Goal: Task Accomplishment & Management: Complete application form

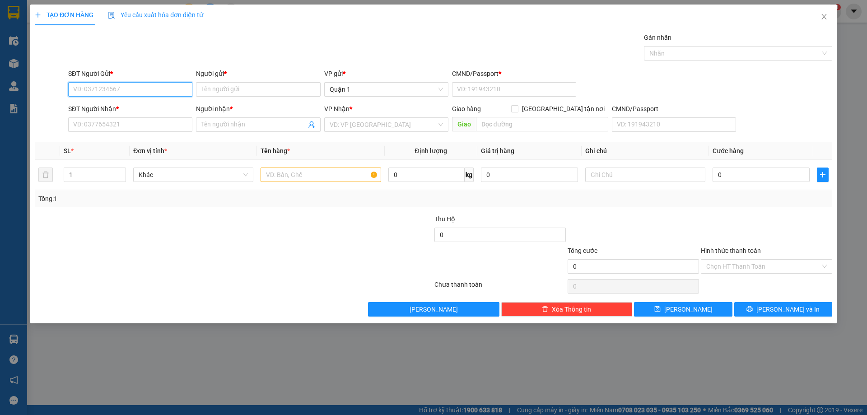
click at [150, 87] on input "SĐT Người Gửi *" at bounding box center [130, 89] width 124 height 14
click at [115, 106] on div "0977069369 - UYÊN" at bounding box center [130, 107] width 113 height 10
type input "0977069369"
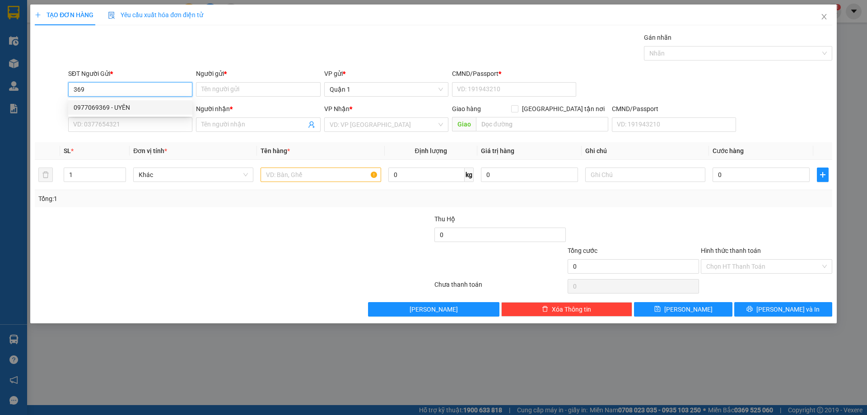
type input "UYÊN"
type input "1"
type input "0935073086"
type input "NƯƠNG"
type input "0977069369"
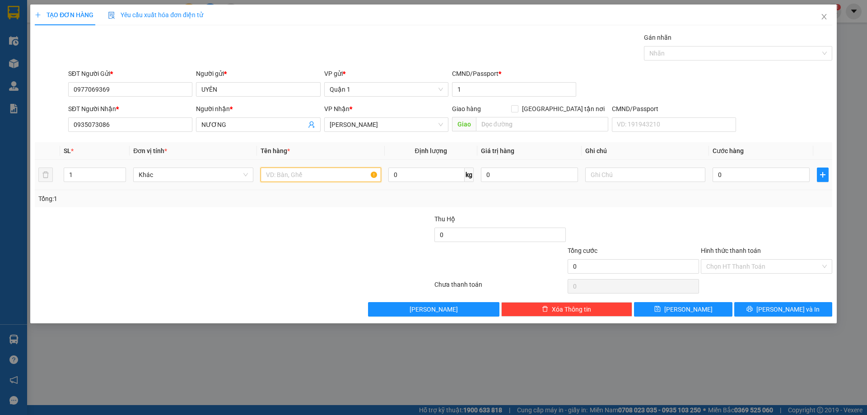
click at [291, 176] on input "text" at bounding box center [320, 174] width 120 height 14
click at [288, 173] on input "text" at bounding box center [320, 174] width 120 height 14
type input "1 t vàng"
click at [770, 165] on td "0" at bounding box center [761, 175] width 104 height 30
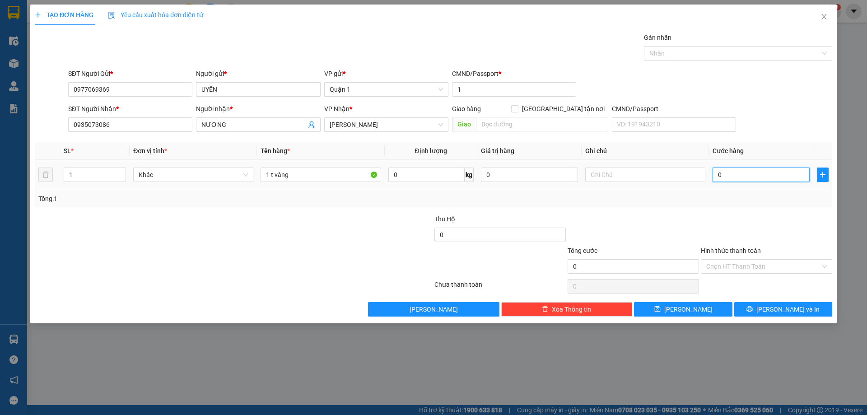
click at [754, 172] on input "0" at bounding box center [760, 174] width 97 height 14
type input "4"
type input "40"
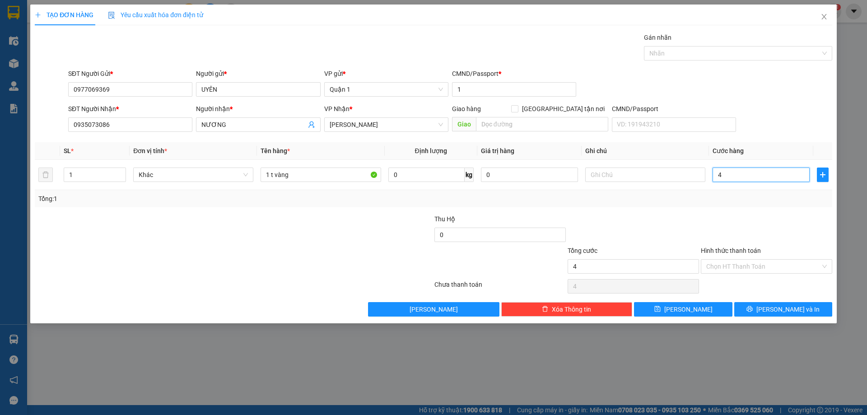
type input "40"
type input "40.000"
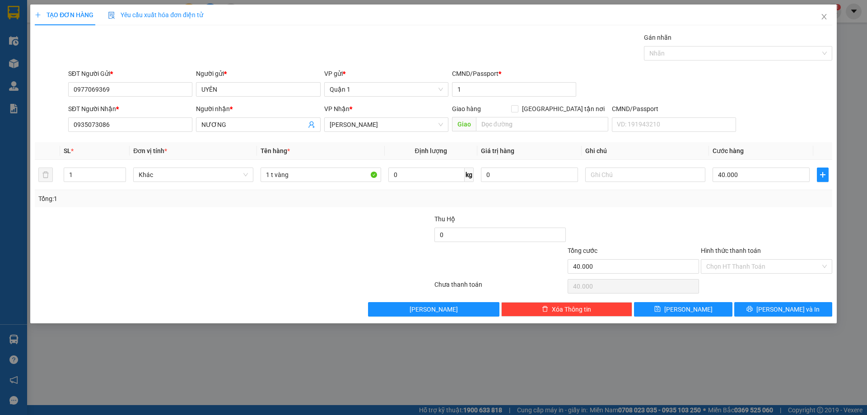
drag, startPoint x: 688, startPoint y: 208, endPoint x: 762, endPoint y: 292, distance: 112.6
click at [694, 215] on div "Transit Pickup Surcharge Ids Transit Deliver Surcharge Ids Transit Deliver Surc…" at bounding box center [433, 174] width 797 height 284
click at [774, 302] on button "[PERSON_NAME] và In" at bounding box center [783, 309] width 98 height 14
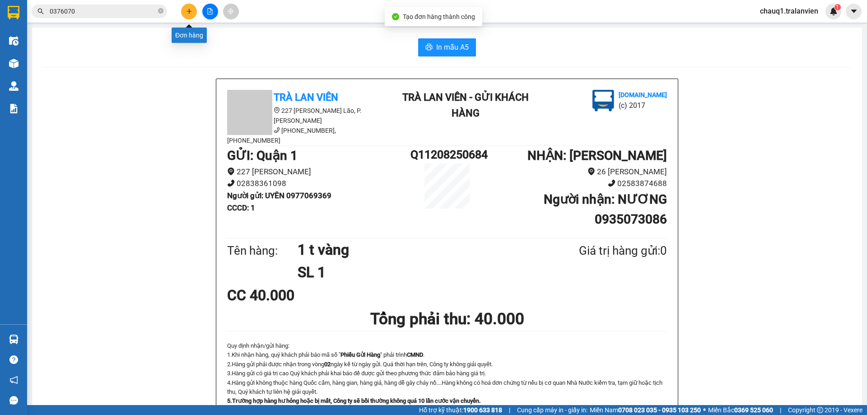
click at [190, 8] on icon "plus" at bounding box center [189, 11] width 6 height 6
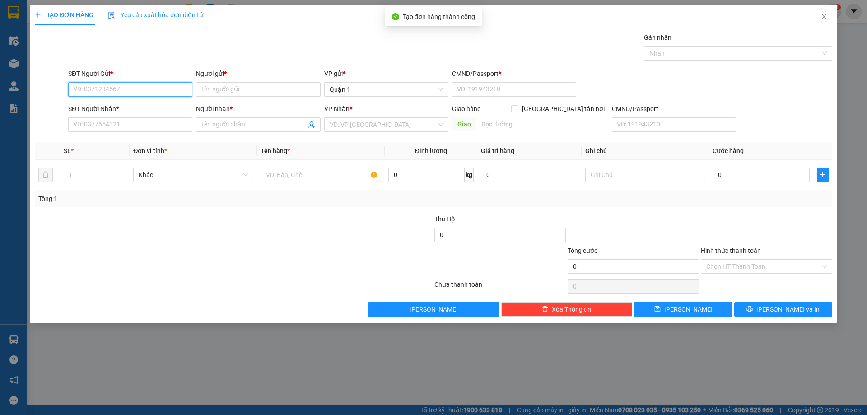
click at [130, 94] on input "SĐT Người Gửi *" at bounding box center [130, 89] width 124 height 14
click at [133, 105] on div "0977069369 - UYÊN" at bounding box center [130, 107] width 113 height 10
type input "0977069369"
type input "UYÊN"
type input "1"
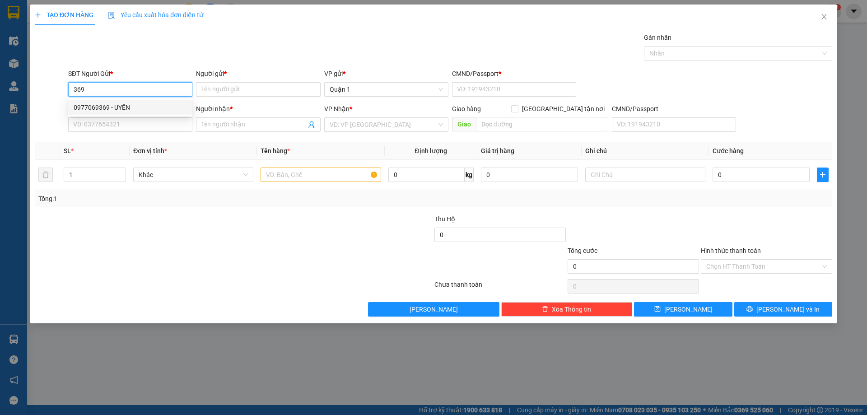
type input "0935073086"
type input "NƯƠNG"
type input "0977069369"
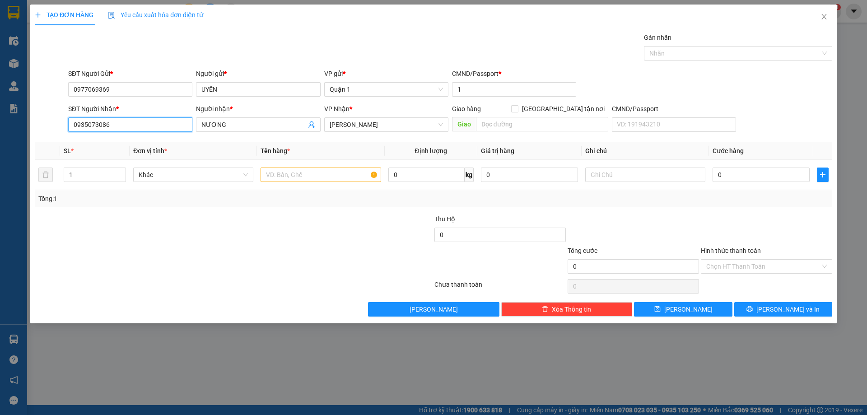
click at [166, 130] on input "0935073086" at bounding box center [130, 124] width 124 height 14
click at [147, 157] on div "0981688068 - Huyền" at bounding box center [130, 157] width 113 height 10
type input "0981688068"
type input "Huyền"
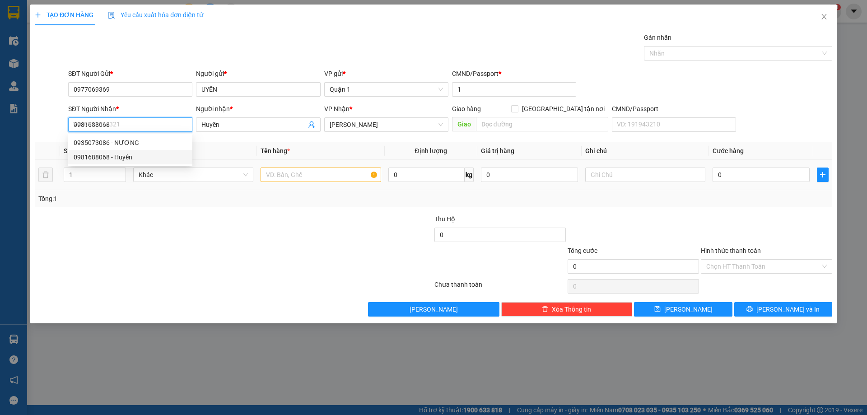
type input "0981688068"
click at [147, 158] on th "Đơn vị tính *" at bounding box center [193, 151] width 127 height 18
click at [313, 173] on input "text" at bounding box center [320, 174] width 120 height 14
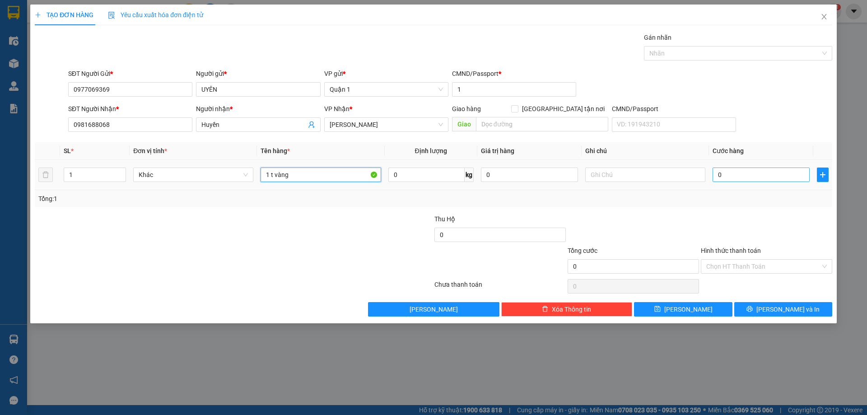
type input "1 t vàng"
click at [739, 178] on input "0" at bounding box center [760, 174] width 97 height 14
type input "5"
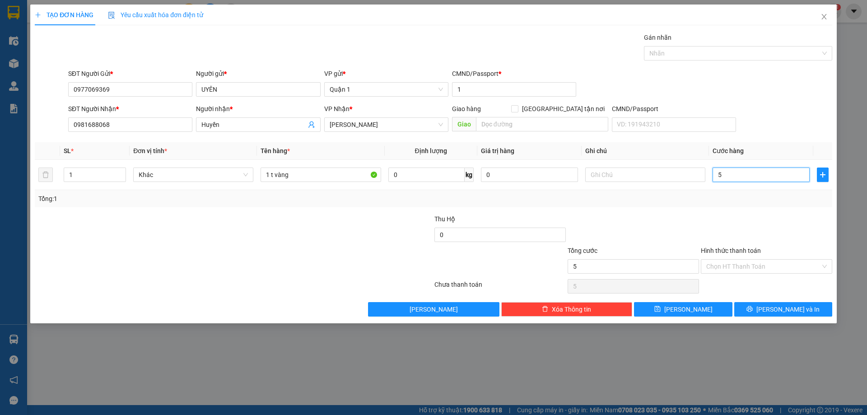
type input "50"
type input "50.000"
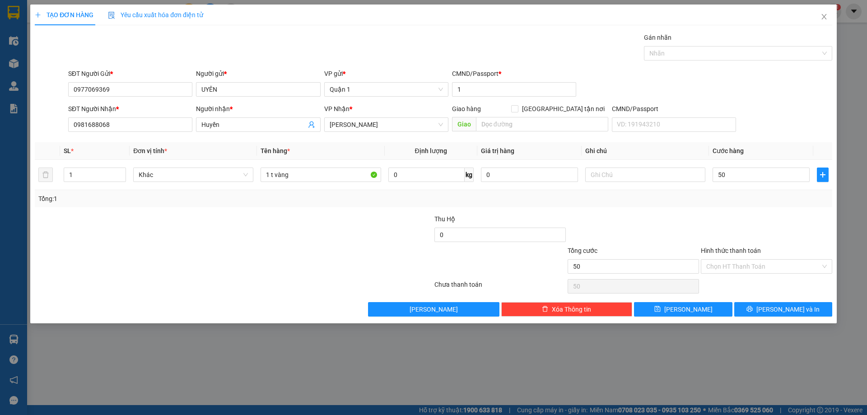
type input "50.000"
click at [739, 215] on div at bounding box center [766, 230] width 133 height 32
click at [752, 307] on icon "printer" at bounding box center [749, 309] width 6 height 6
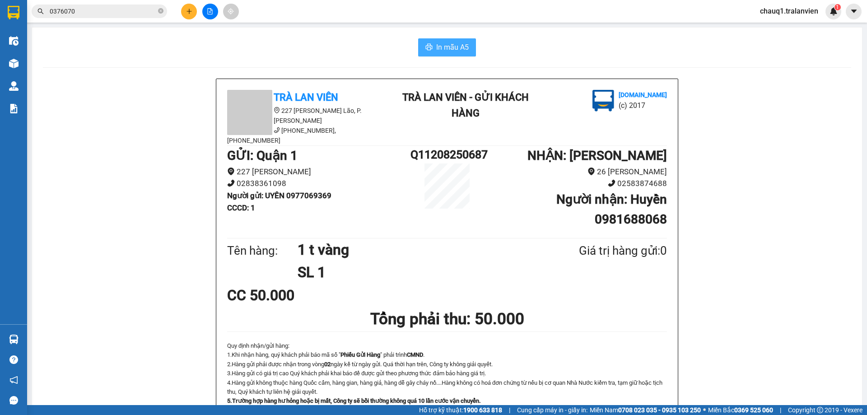
click at [431, 50] on button "In mẫu A5" at bounding box center [447, 47] width 58 height 18
